Goal: Task Accomplishment & Management: Use online tool/utility

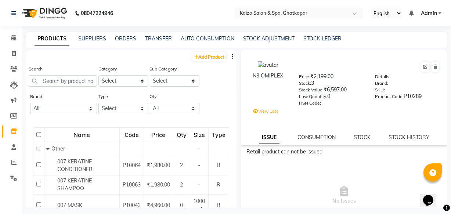
click at [21, 54] on li "Invoice" at bounding box center [11, 54] width 22 height 16
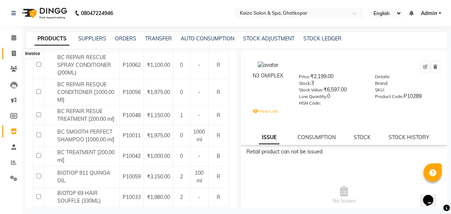
click at [15, 54] on icon at bounding box center [14, 54] width 4 height 6
select select "service"
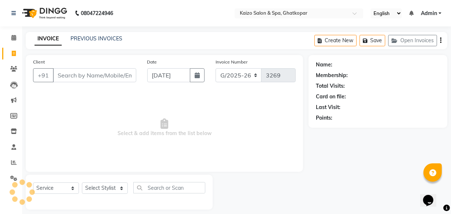
scroll to position [7, 0]
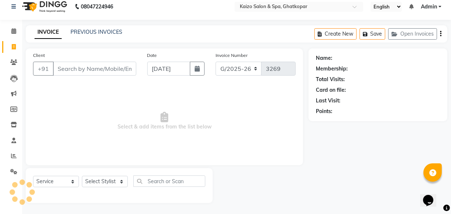
click at [86, 70] on input "Client" at bounding box center [94, 69] width 83 height 14
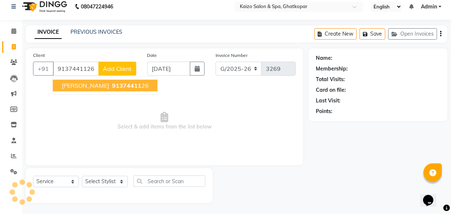
type input "9137441126"
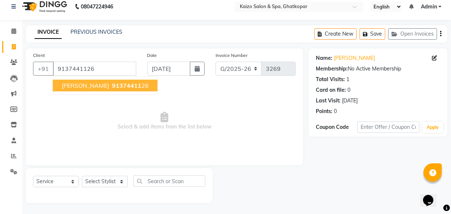
click at [74, 84] on span "[PERSON_NAME]" at bounding box center [85, 85] width 47 height 7
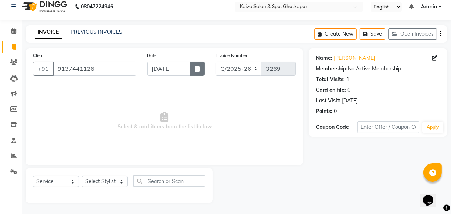
click at [194, 69] on button "button" at bounding box center [197, 69] width 15 height 14
select select "9"
select select "2025"
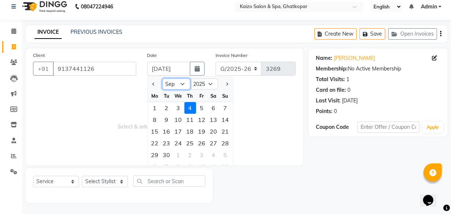
drag, startPoint x: 179, startPoint y: 82, endPoint x: 177, endPoint y: 86, distance: 5.1
click at [179, 82] on select "Jan Feb Mar Apr May Jun [DATE] Aug Sep Oct Nov Dec" at bounding box center [176, 84] width 28 height 11
select select "8"
click at [162, 79] on select "Jan Feb Mar Apr May Jun [DATE] Aug Sep Oct Nov Dec" at bounding box center [176, 84] width 28 height 11
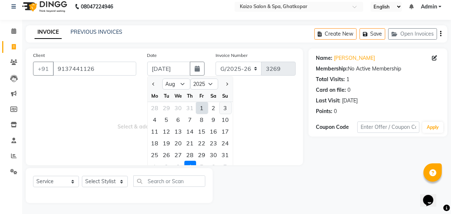
click at [228, 110] on div "3" at bounding box center [226, 108] width 12 height 12
type input "[DATE]"
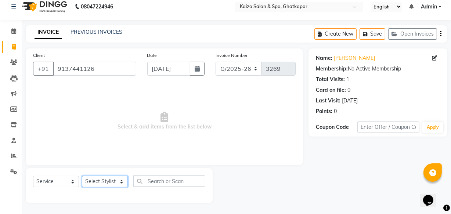
click at [104, 179] on select "Select Stylist [PERSON_NAME] ANJALI [PERSON_NAME] [PERSON_NAME] Front Desk [PER…" at bounding box center [105, 181] width 46 height 11
select select "43012"
click at [82, 176] on select "Select Stylist [PERSON_NAME] ANJALI [PERSON_NAME] [PERSON_NAME] Front Desk [PER…" at bounding box center [105, 181] width 46 height 11
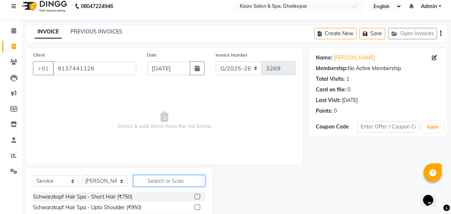
click at [160, 180] on input "text" at bounding box center [169, 180] width 72 height 11
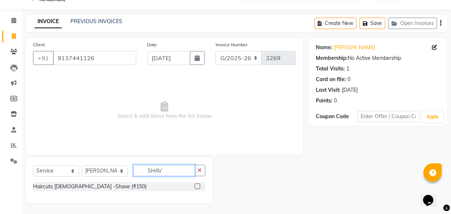
type input "SHAV"
drag, startPoint x: 199, startPoint y: 186, endPoint x: 210, endPoint y: 173, distance: 16.7
click at [199, 185] on label at bounding box center [198, 187] width 6 height 6
click at [199, 185] on input "checkbox" at bounding box center [197, 187] width 5 height 5
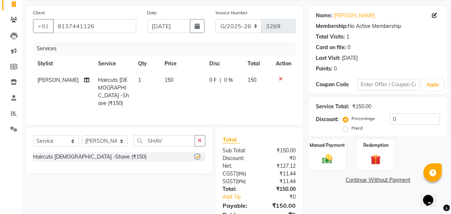
scroll to position [80, 0]
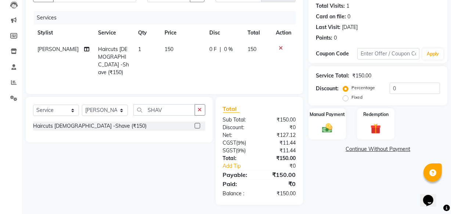
checkbox input "false"
click at [324, 122] on img at bounding box center [328, 128] width 18 height 12
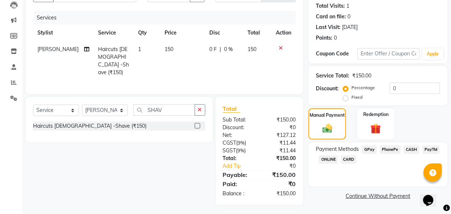
click at [390, 148] on span "PhonePe" at bounding box center [390, 150] width 21 height 8
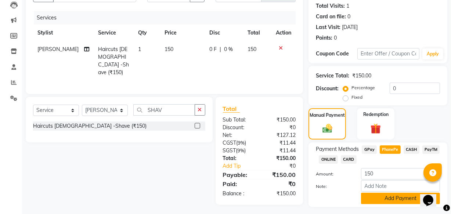
click at [396, 200] on button "Add Payment" at bounding box center [400, 198] width 79 height 11
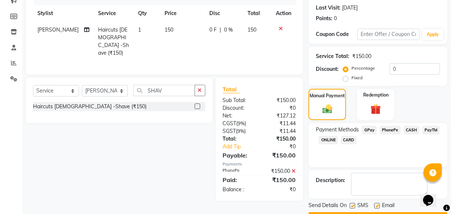
scroll to position [120, 0]
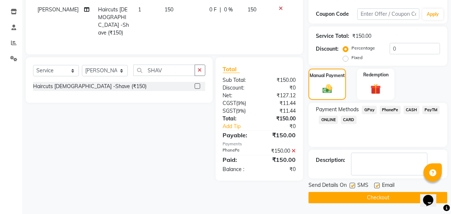
click at [368, 198] on button "Checkout" at bounding box center [378, 197] width 139 height 11
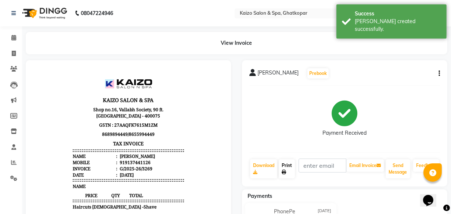
click at [283, 171] on icon at bounding box center [284, 172] width 4 height 4
select select "service"
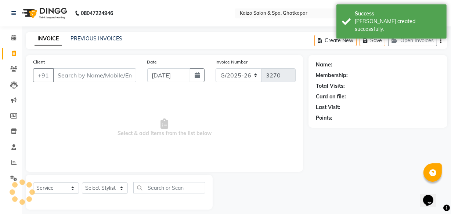
scroll to position [7, 0]
